Goal: Task Accomplishment & Management: Manage account settings

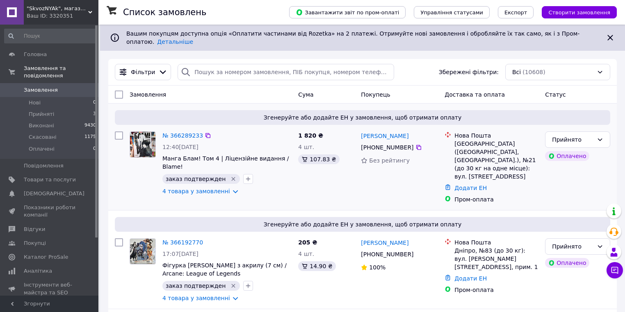
click at [127, 181] on div at bounding box center [142, 163] width 33 height 71
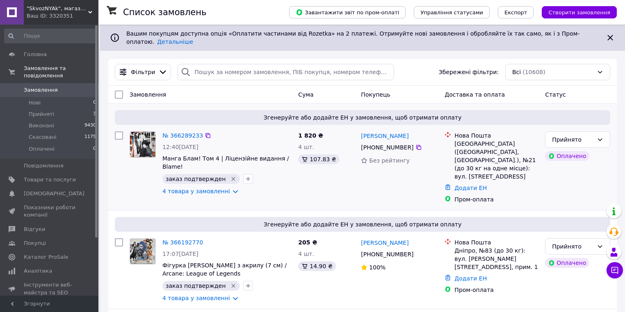
click at [127, 181] on div at bounding box center [142, 163] width 33 height 71
click at [178, 221] on span "Згенеруйте або додайте ЕН у замовлення, щоб отримати оплату" at bounding box center [362, 225] width 489 height 8
click at [43, 111] on span "Прийняті" at bounding box center [41, 114] width 25 height 7
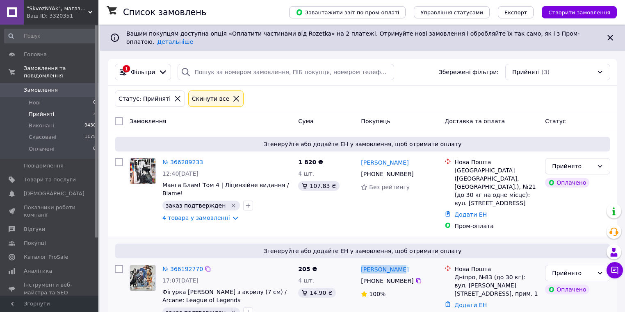
drag, startPoint x: 404, startPoint y: 256, endPoint x: 362, endPoint y: 257, distance: 42.6
click at [362, 264] on div "Фоменко Юлия" at bounding box center [399, 269] width 79 height 10
copy link "Фоменко Юлия"
click at [325, 213] on div "1 820 ₴ 4 шт. 107.83 ₴" at bounding box center [326, 194] width 63 height 79
drag, startPoint x: 453, startPoint y: 263, endPoint x: 471, endPoint y: 263, distance: 18.9
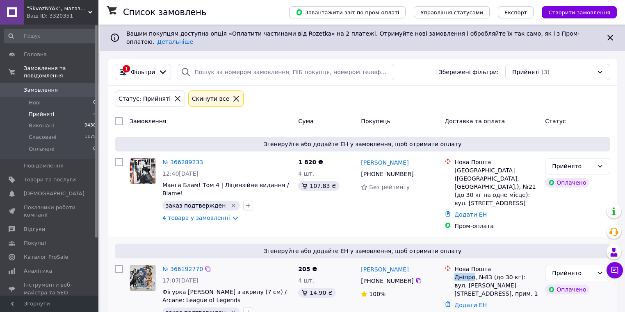
click at [471, 265] on div "Нова Пошта Дніпро, №83 (до 30 кг): вул. Агнії Барто, 17, прим. 1" at bounding box center [496, 281] width 87 height 33
copy div "Дніпро"
click at [415, 278] on icon at bounding box center [418, 281] width 7 height 7
drag, startPoint x: 454, startPoint y: 262, endPoint x: 473, endPoint y: 263, distance: 19.3
click at [474, 265] on div "Нова Пошта Дніпро, №83 (до 30 кг): вул. Агнії Барто, 17, прим. 1" at bounding box center [496, 281] width 87 height 33
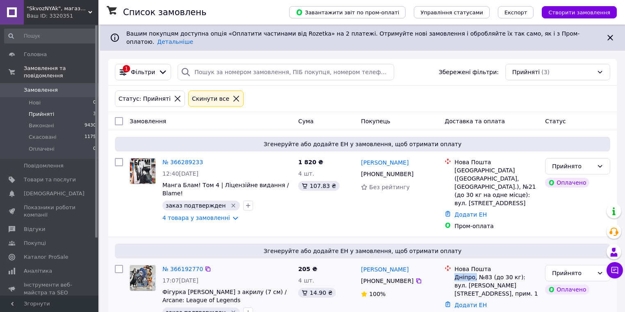
click at [464, 273] on div "Дніпро, №83 (до 30 кг): вул. Агнії Барто, 17, прим. 1" at bounding box center [496, 285] width 84 height 25
drag, startPoint x: 458, startPoint y: 263, endPoint x: 473, endPoint y: 262, distance: 15.2
click at [473, 273] on div "Дніпро, №83 (до 30 кг): вул. Агнії Барто, 17, прим. 1" at bounding box center [496, 285] width 84 height 25
copy div "Дніпро"
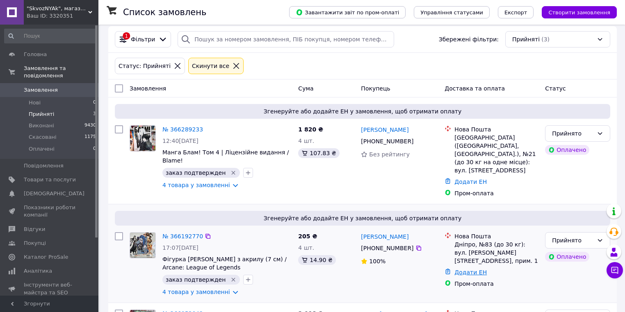
click at [479, 269] on link "Додати ЕН" at bounding box center [470, 272] width 32 height 7
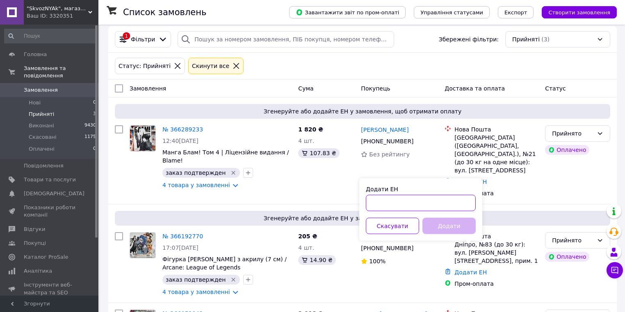
click at [426, 206] on input "Додати ЕН" at bounding box center [421, 203] width 110 height 16
paste input "20451269147214"
type input "20451269147214"
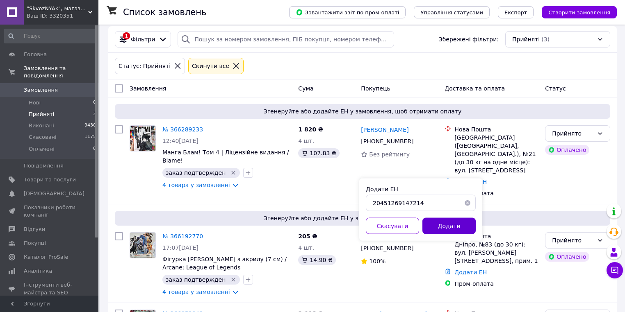
click at [439, 229] on button "Додати" at bounding box center [448, 226] width 53 height 16
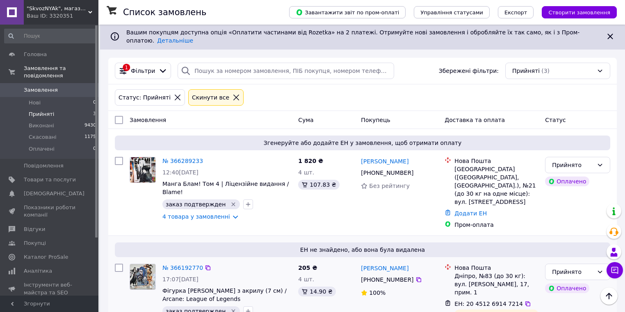
scroll to position [0, 0]
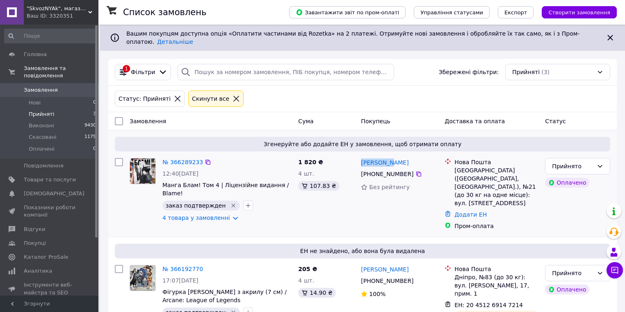
drag, startPoint x: 391, startPoint y: 156, endPoint x: 341, endPoint y: 146, distance: 51.8
click at [357, 156] on div "№ 366289233 12:40, 12.10.2025 Манга Блам! Том 4 | Ліцензійне видання / Blame! з…" at bounding box center [362, 194] width 502 height 79
click at [394, 157] on div "Мария Жук" at bounding box center [399, 162] width 79 height 10
drag, startPoint x: 400, startPoint y: 158, endPoint x: 361, endPoint y: 159, distance: 39.4
click at [361, 159] on div "Мария Жук" at bounding box center [399, 162] width 79 height 10
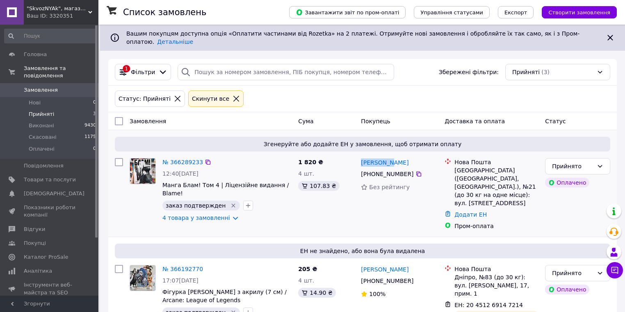
copy link "Мария Жук"
drag, startPoint x: 454, startPoint y: 164, endPoint x: 481, endPoint y: 164, distance: 27.1
click at [481, 166] on div "Запоріжжя (Запорізька обл., Запорізький р-н.), №21 (до 30 кг на одне місце): ву…" at bounding box center [496, 186] width 84 height 41
drag, startPoint x: 483, startPoint y: 164, endPoint x: 453, endPoint y: 165, distance: 30.8
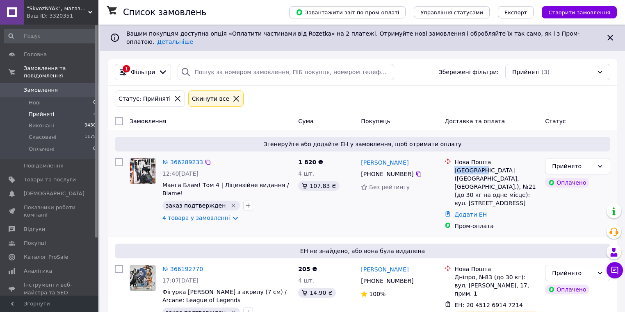
click at [453, 165] on div "Нова Пошта Запоріжжя (Запорізька обл., Запорізький р-н.), №21 (до 30 кг на одне…" at bounding box center [496, 182] width 87 height 49
copy div "Запоріжжя"
click at [462, 212] on link "Додати ЕН" at bounding box center [470, 215] width 32 height 7
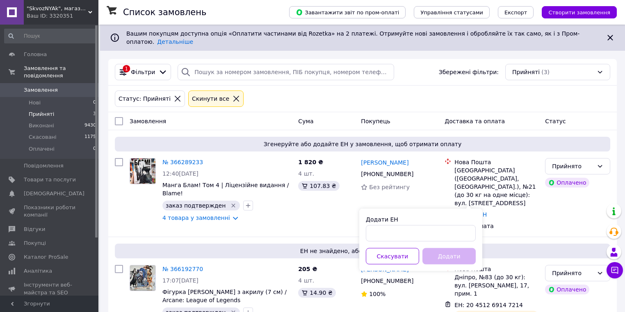
click at [453, 222] on div "Додати ЕН" at bounding box center [421, 220] width 110 height 8
click at [453, 231] on input "Додати ЕН" at bounding box center [421, 233] width 110 height 16
paste input "20451269151780"
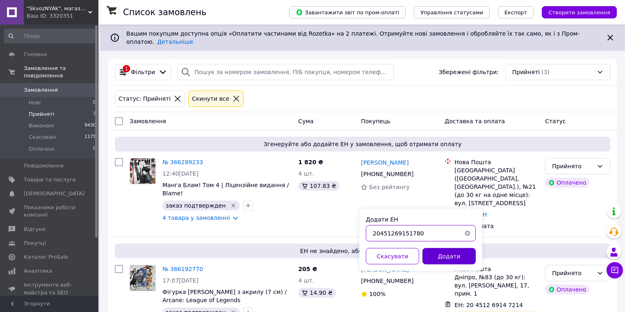
type input "20451269151780"
click at [453, 255] on button "Додати" at bounding box center [448, 256] width 53 height 16
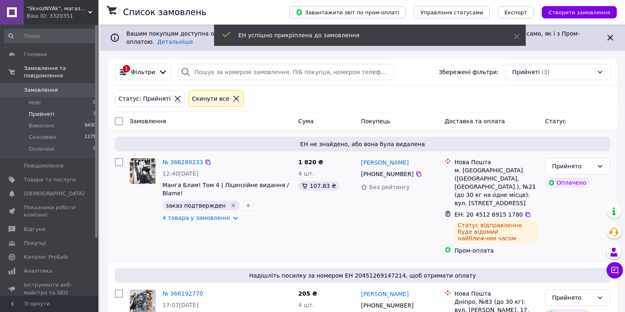
click at [298, 209] on div "1 820 ₴ 4 шт. 107.83 ₴" at bounding box center [326, 206] width 63 height 103
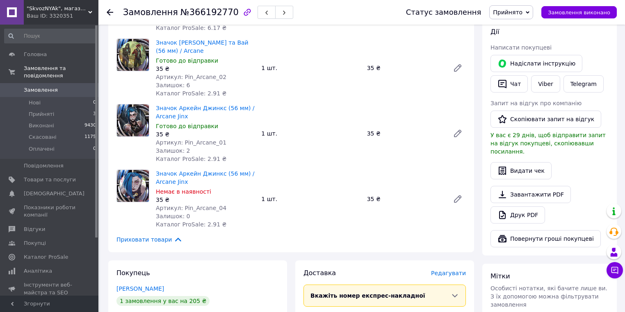
scroll to position [230, 0]
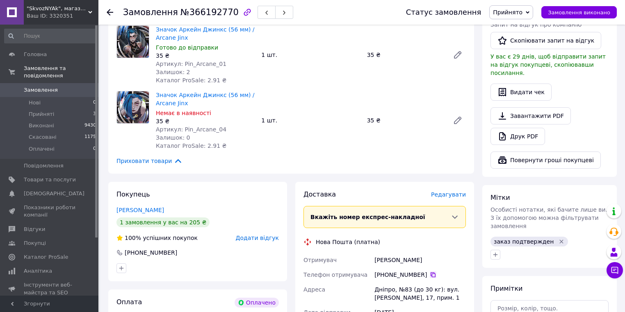
click at [430, 272] on icon at bounding box center [433, 275] width 7 height 7
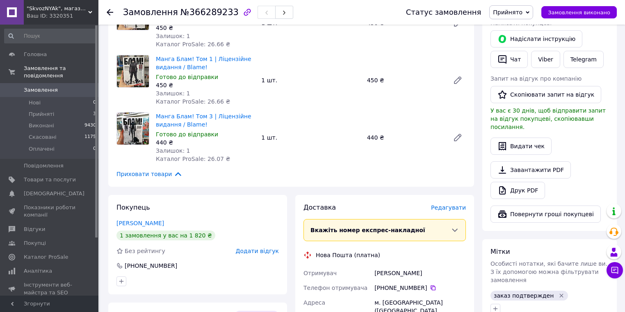
scroll to position [197, 0]
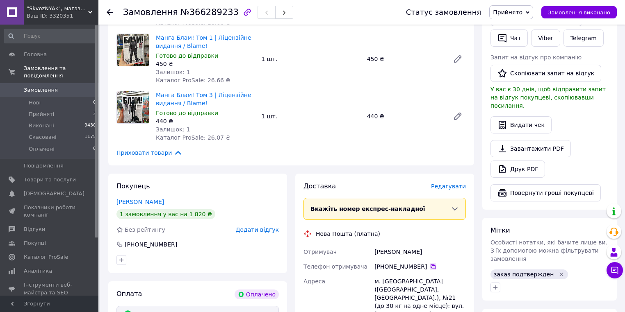
click at [430, 268] on icon at bounding box center [433, 267] width 7 height 7
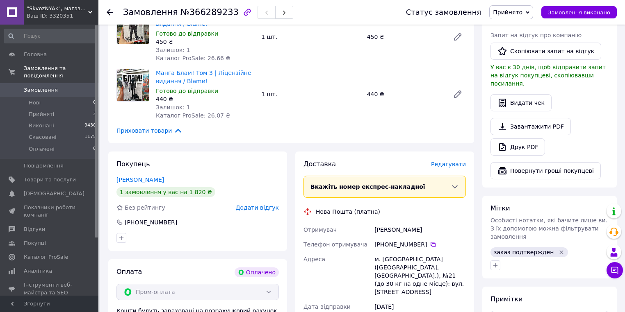
scroll to position [230, 0]
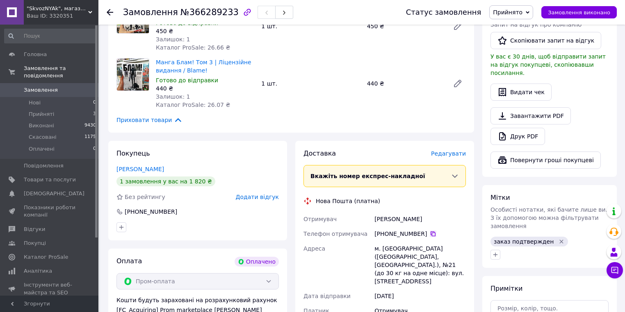
click at [430, 233] on icon at bounding box center [433, 234] width 7 height 7
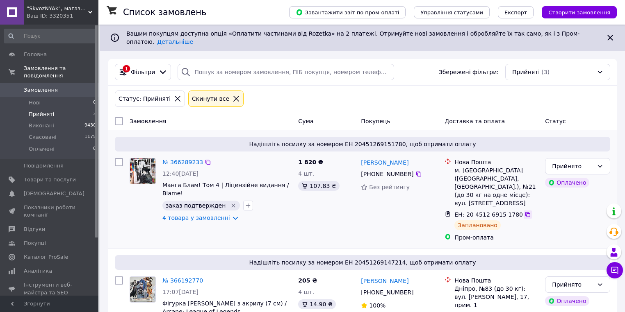
drag, startPoint x: 519, startPoint y: 195, endPoint x: 519, endPoint y: 200, distance: 4.9
click at [519, 210] on div "ЕН: 20 4512 6915 1780" at bounding box center [496, 215] width 86 height 10
click at [525, 212] on icon at bounding box center [527, 214] width 5 height 5
click at [170, 215] on link "4 товара у замовленні" at bounding box center [196, 218] width 68 height 7
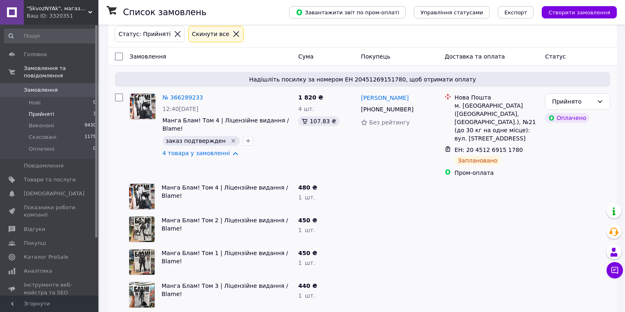
scroll to position [66, 0]
click at [161, 180] on div "Манга Блам! Том 4 | Ліцензійне видання / Blame!" at bounding box center [226, 196] width 136 height 33
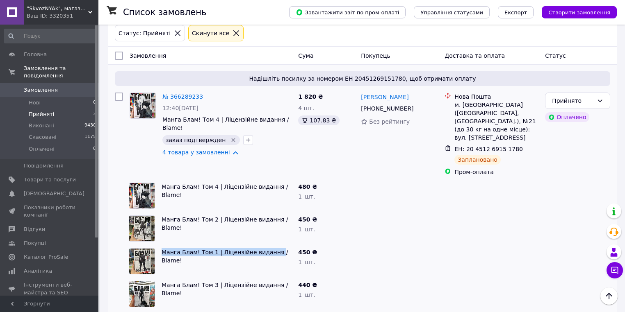
drag, startPoint x: 158, startPoint y: 237, endPoint x: 268, endPoint y: 237, distance: 110.3
click at [268, 245] on div "Манга Блам! Том 1 | Ліцензійне видання / Blame!" at bounding box center [226, 261] width 136 height 33
copy link "Манга Блам! Том 1 | Ліцензійне видання"
click at [517, 144] on div "ЕН: 20 4512 6915 1780" at bounding box center [496, 149] width 86 height 10
click at [525, 147] on icon at bounding box center [527, 149] width 5 height 5
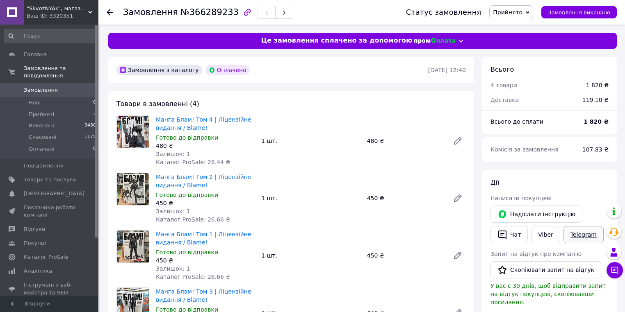
click at [578, 235] on link "Telegram" at bounding box center [583, 234] width 40 height 17
click at [542, 237] on link "Viber" at bounding box center [545, 234] width 29 height 17
click at [270, 295] on div "Манга Блам! Том 3 | Ліцензійне видання / Blame! Готово до відправки 440 ₴ Залиш…" at bounding box center [310, 313] width 316 height 54
click at [51, 190] on span "[DEMOGRAPHIC_DATA]" at bounding box center [54, 193] width 61 height 7
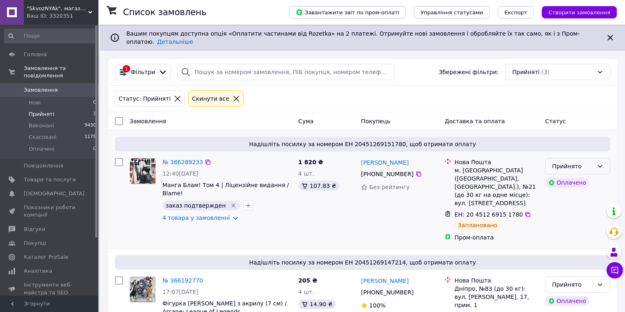
click at [598, 163] on icon at bounding box center [599, 166] width 7 height 7
click at [581, 175] on li "Виконано" at bounding box center [577, 177] width 64 height 15
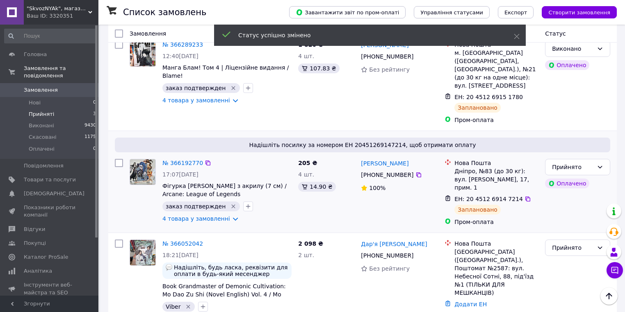
scroll to position [127, 0]
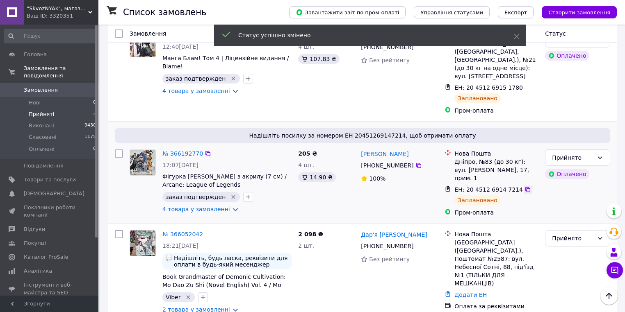
click at [525, 187] on icon at bounding box center [527, 189] width 5 height 5
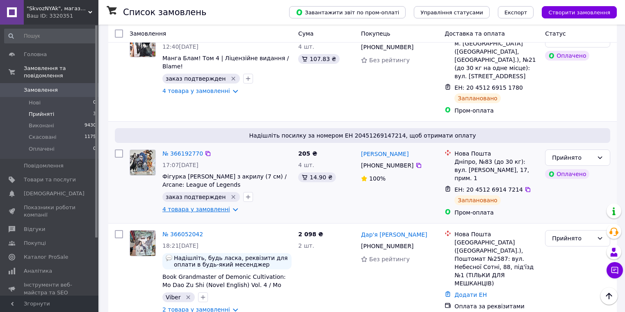
click at [174, 206] on link "4 товара у замовленні" at bounding box center [196, 209] width 68 height 7
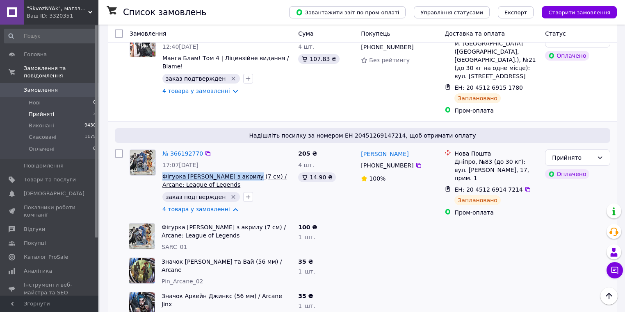
drag, startPoint x: 161, startPoint y: 162, endPoint x: 248, endPoint y: 160, distance: 86.9
click at [248, 160] on div "№ 366192770 17:07, 11.10.2025 Фігурка Аркейн Джинкс з акрилу (7 см) / Arcane: L…" at bounding box center [227, 181] width 136 height 71
copy span "Фігурка Аркейн Джинкс з акрилу"
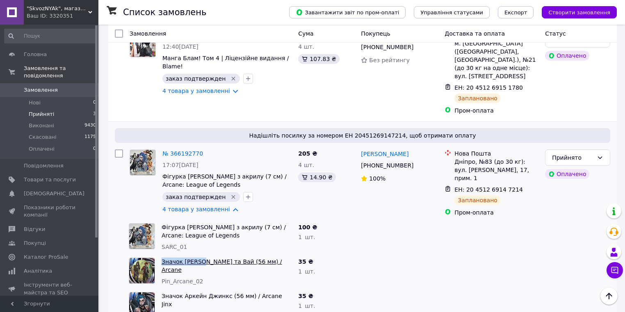
drag, startPoint x: 157, startPoint y: 245, endPoint x: 202, endPoint y: 246, distance: 44.3
click at [202, 255] on div "Значок Аркейн Кейтлін та Вай (56 мм) / Arcane Pin_Arcane_02" at bounding box center [209, 272] width 169 height 34
copy div "Значок Аркейн"
click at [210, 206] on link "4 товара у замовленні" at bounding box center [196, 209] width 68 height 7
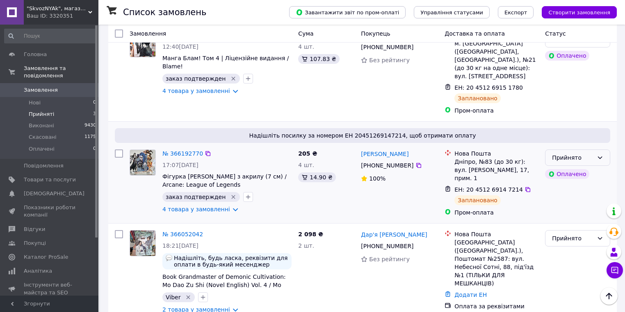
click at [579, 153] on div "Прийнято" at bounding box center [572, 157] width 41 height 9
click at [576, 160] on li "Виконано" at bounding box center [577, 160] width 64 height 15
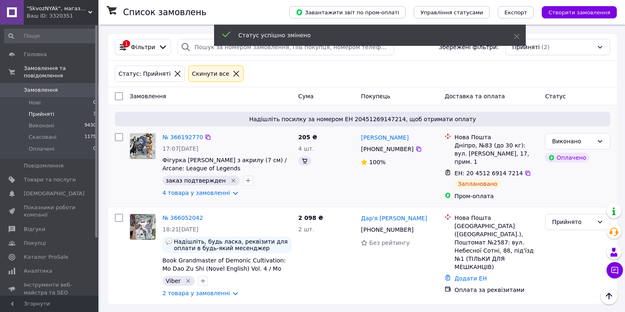
scroll to position [0, 0]
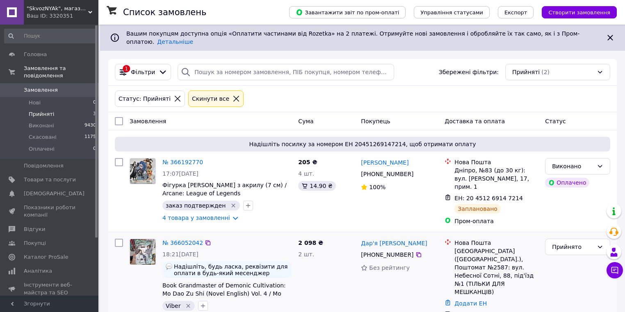
click at [338, 250] on div "2 шт." at bounding box center [326, 254] width 56 height 8
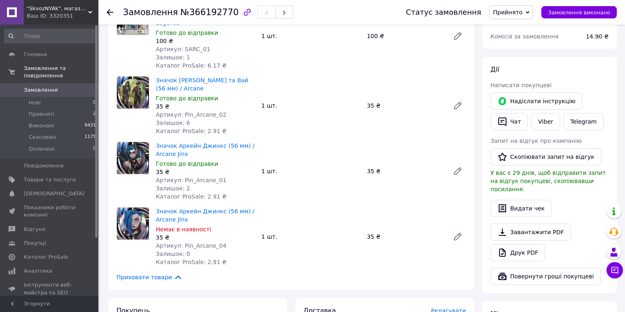
scroll to position [131, 0]
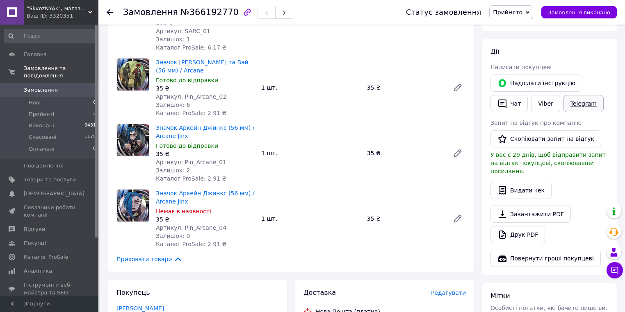
click at [580, 104] on link "Telegram" at bounding box center [583, 103] width 40 height 17
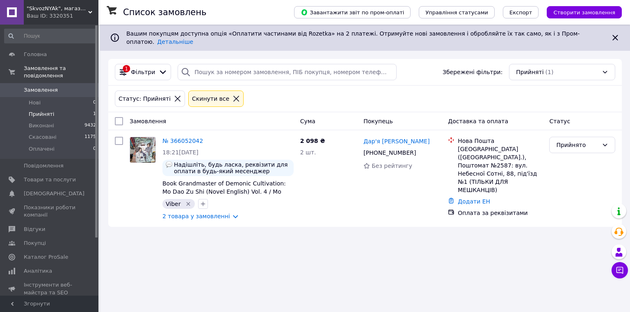
click at [355, 230] on div "Список замовлень Завантажити звіт по пром-оплаті Управління статусами Експорт С…" at bounding box center [365, 156] width 530 height 312
click at [249, 274] on div "Список замовлень Завантажити звіт по пром-оплаті Управління статусами Експорт С…" at bounding box center [365, 156] width 530 height 312
